Goal: Task Accomplishment & Management: Manage account settings

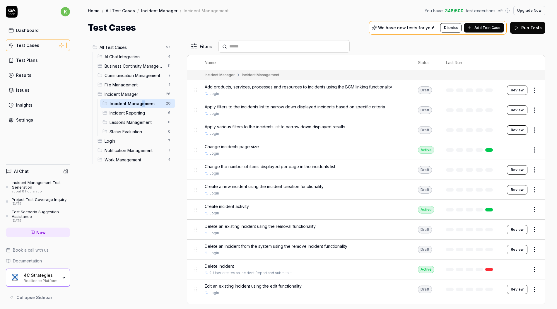
click at [46, 275] on div "4C Strategies" at bounding box center [41, 274] width 34 height 5
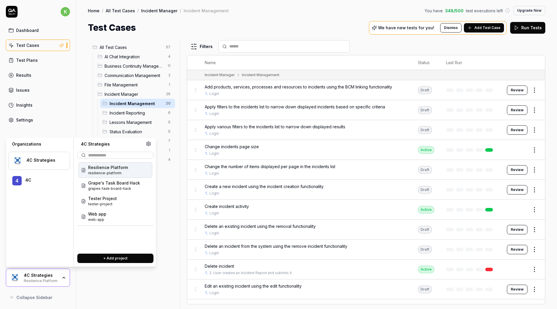
click at [118, 170] on span "Resilience Platform" at bounding box center [108, 167] width 40 height 6
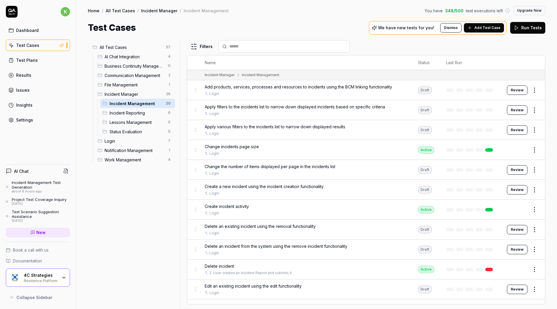
click at [33, 121] on link "Settings" at bounding box center [38, 119] width 64 height 11
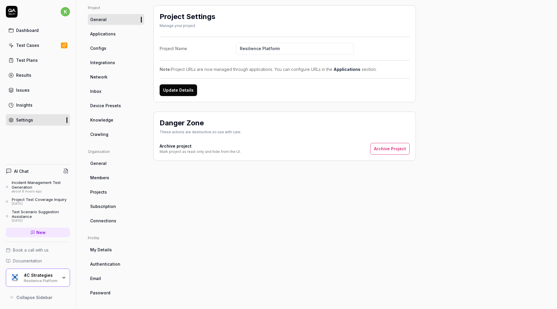
scroll to position [42, 0]
click at [107, 177] on span "Members" at bounding box center [99, 177] width 19 height 6
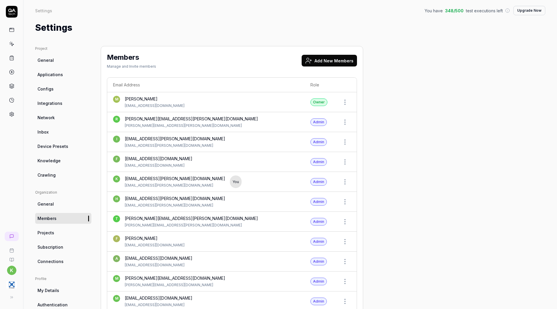
click at [320, 60] on button "Add New Members" at bounding box center [328, 61] width 55 height 12
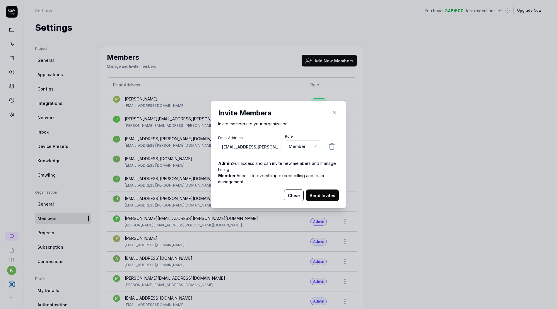
scroll to position [0, 19]
type input "[EMAIL_ADDRESS][PERSON_NAME][DOMAIN_NAME]"
click at [301, 144] on body "k Settings You have 348 / 500 test executions left Upgrade Now Settings You hav…" at bounding box center [278, 154] width 557 height 309
click at [310, 112] on div "​ Invite Members Invite members to your organization Email Address [EMAIL_ADDRE…" at bounding box center [278, 154] width 557 height 309
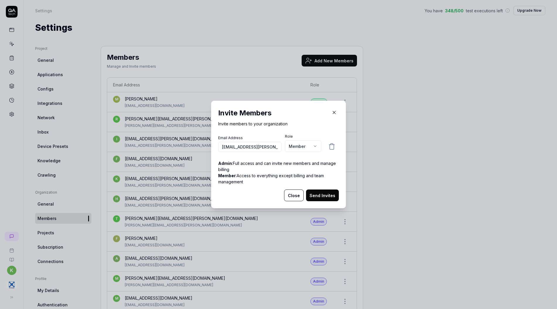
click at [320, 193] on button "Send Invites" at bounding box center [322, 195] width 33 height 12
